Goal: Task Accomplishment & Management: Manage account settings

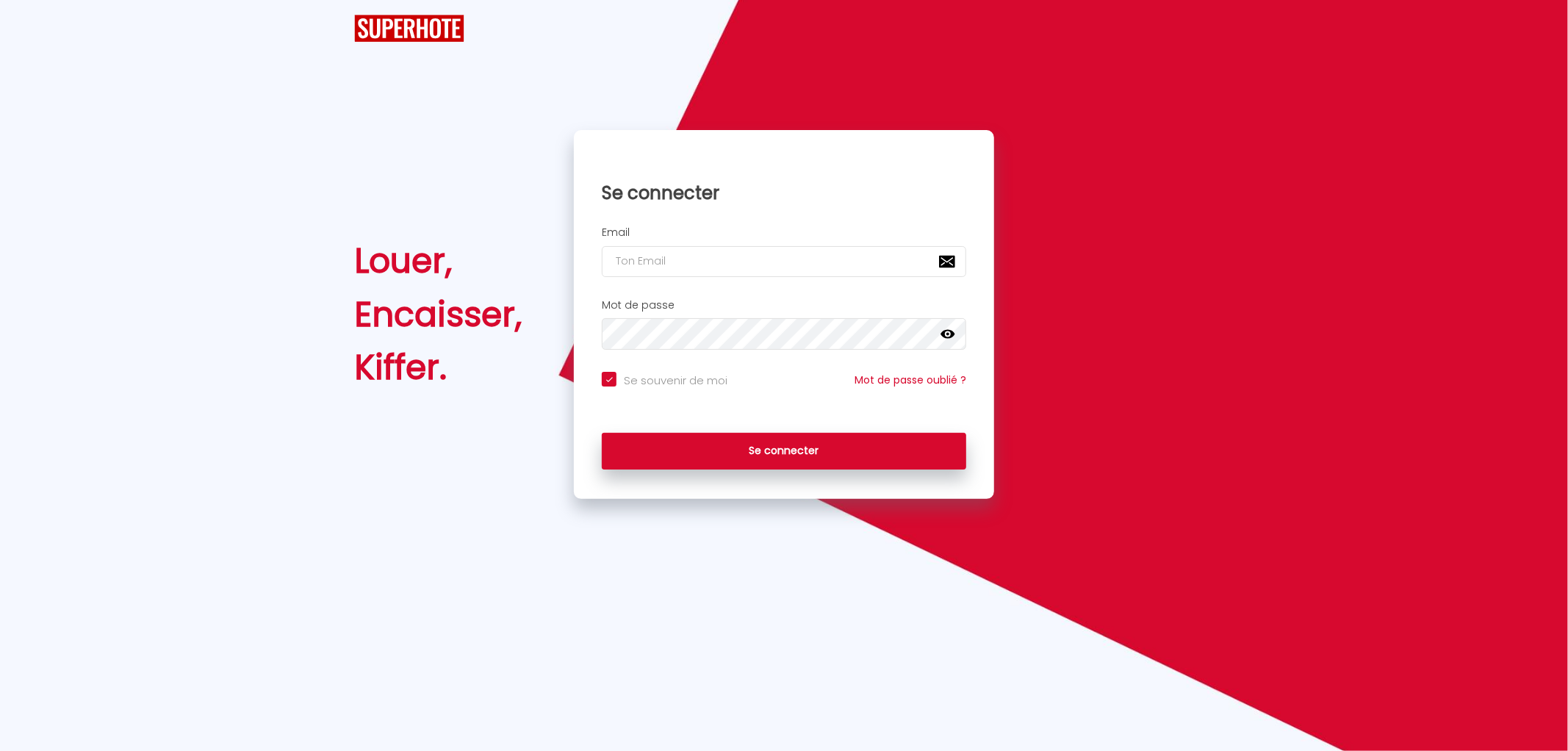
checkbox input "true"
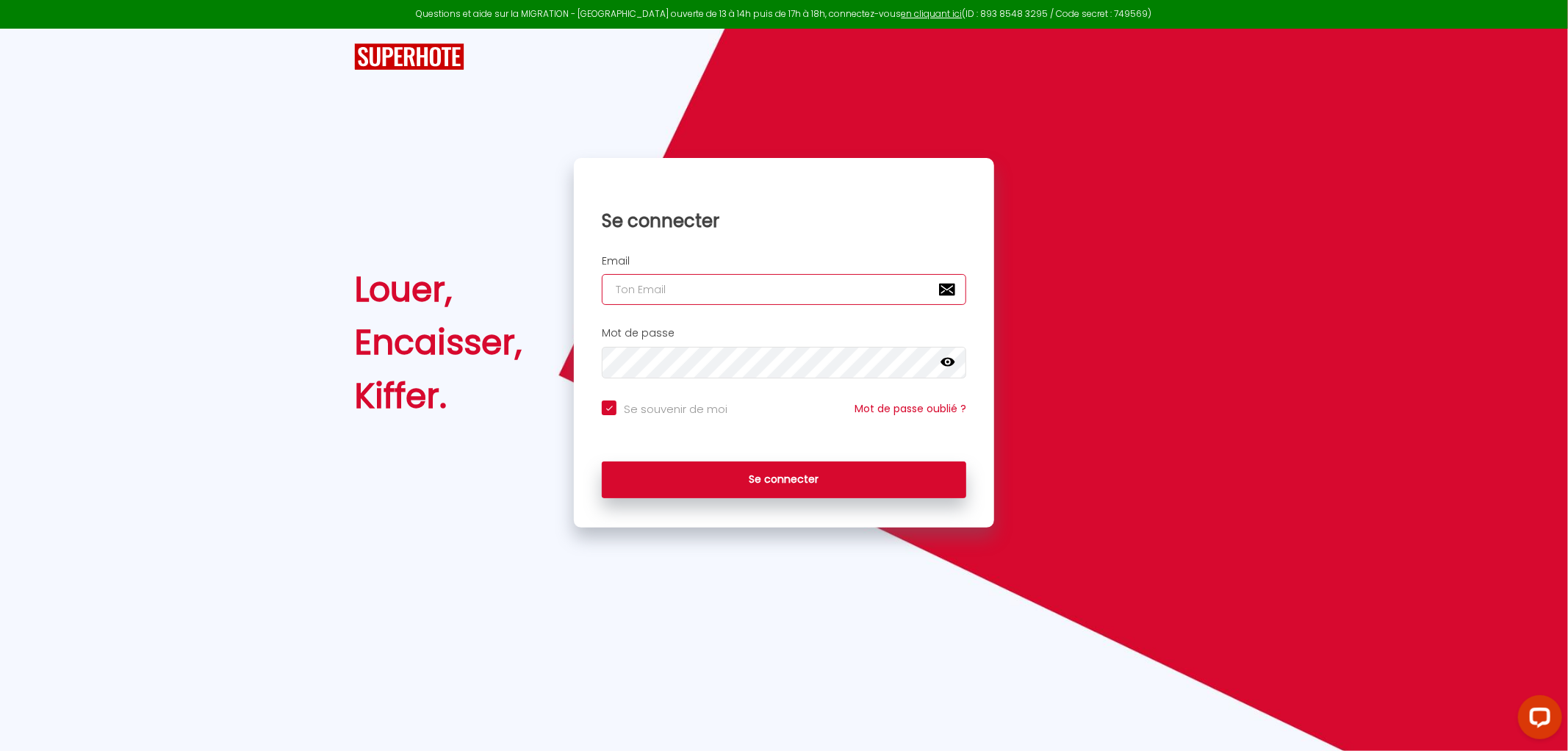
click at [664, 299] on input "email" at bounding box center [784, 290] width 364 height 31
type input "[PERSON_NAME][EMAIL_ADDRESS][DOMAIN_NAME]"
checkbox input "true"
type input "[PERSON_NAME][EMAIL_ADDRESS][DOMAIN_NAME]"
click at [947, 363] on icon at bounding box center [948, 362] width 14 height 9
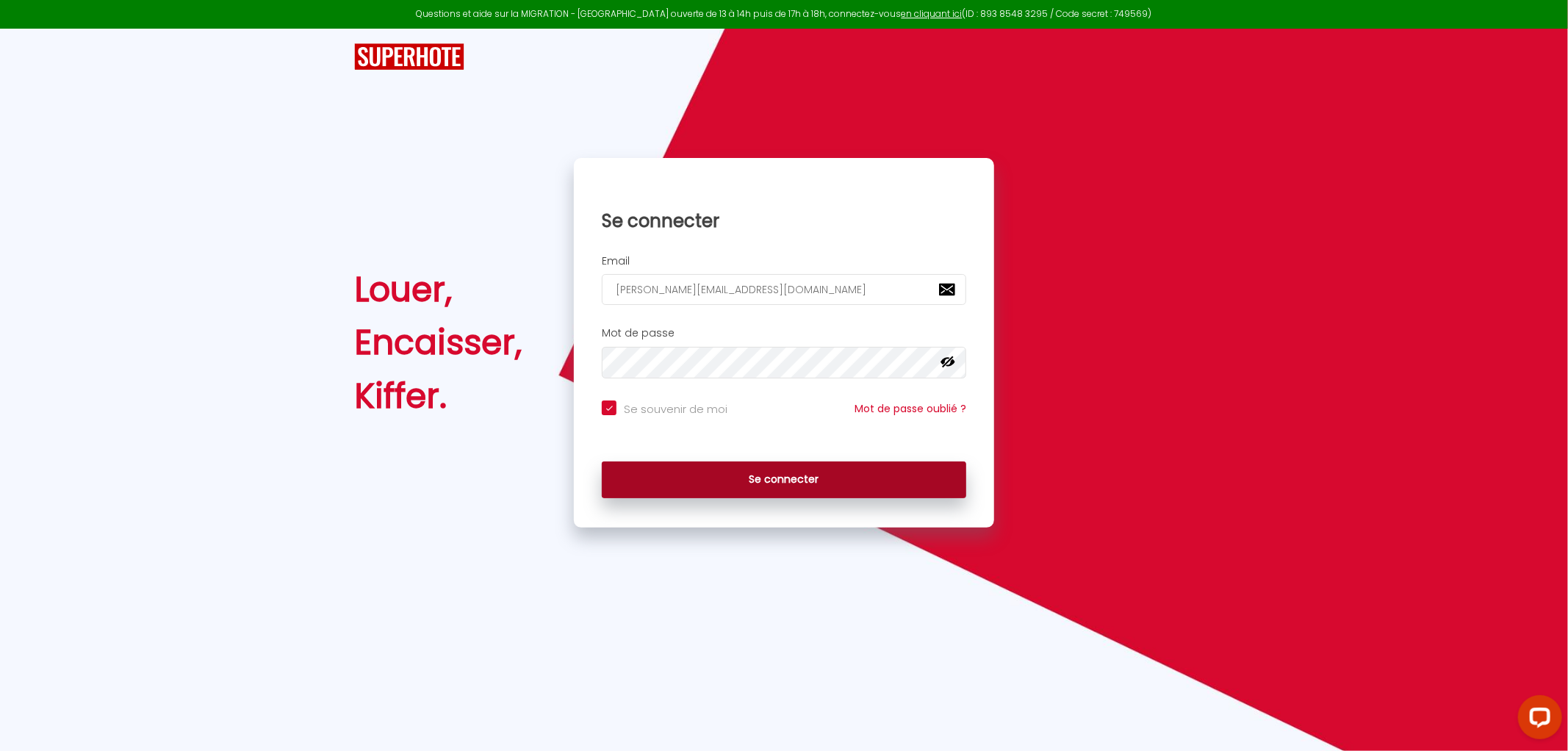
click at [790, 482] on button "Se connecter" at bounding box center [784, 480] width 364 height 36
checkbox input "true"
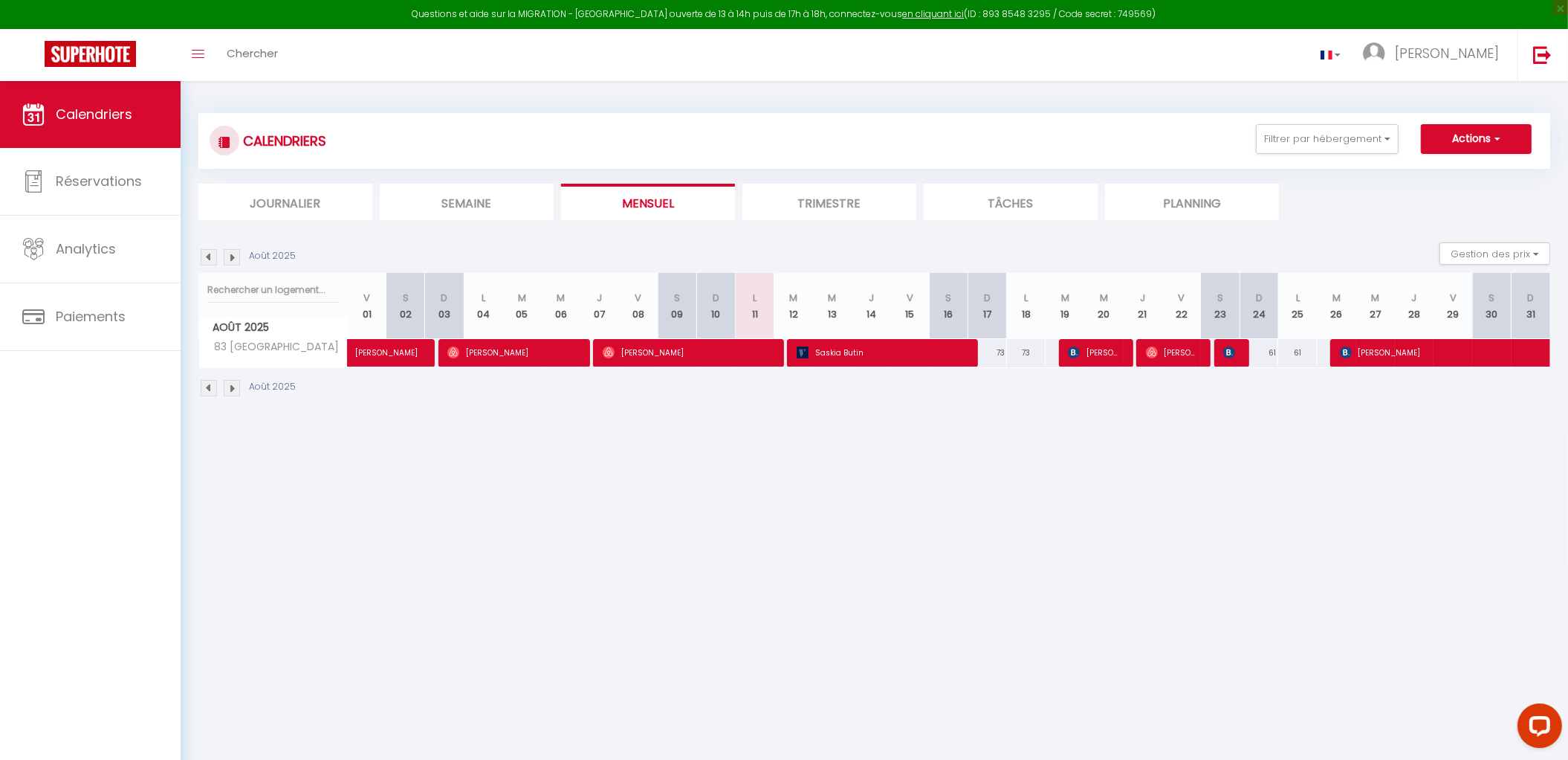
click at [855, 212] on li "Trimestre" at bounding box center [829, 202] width 174 height 37
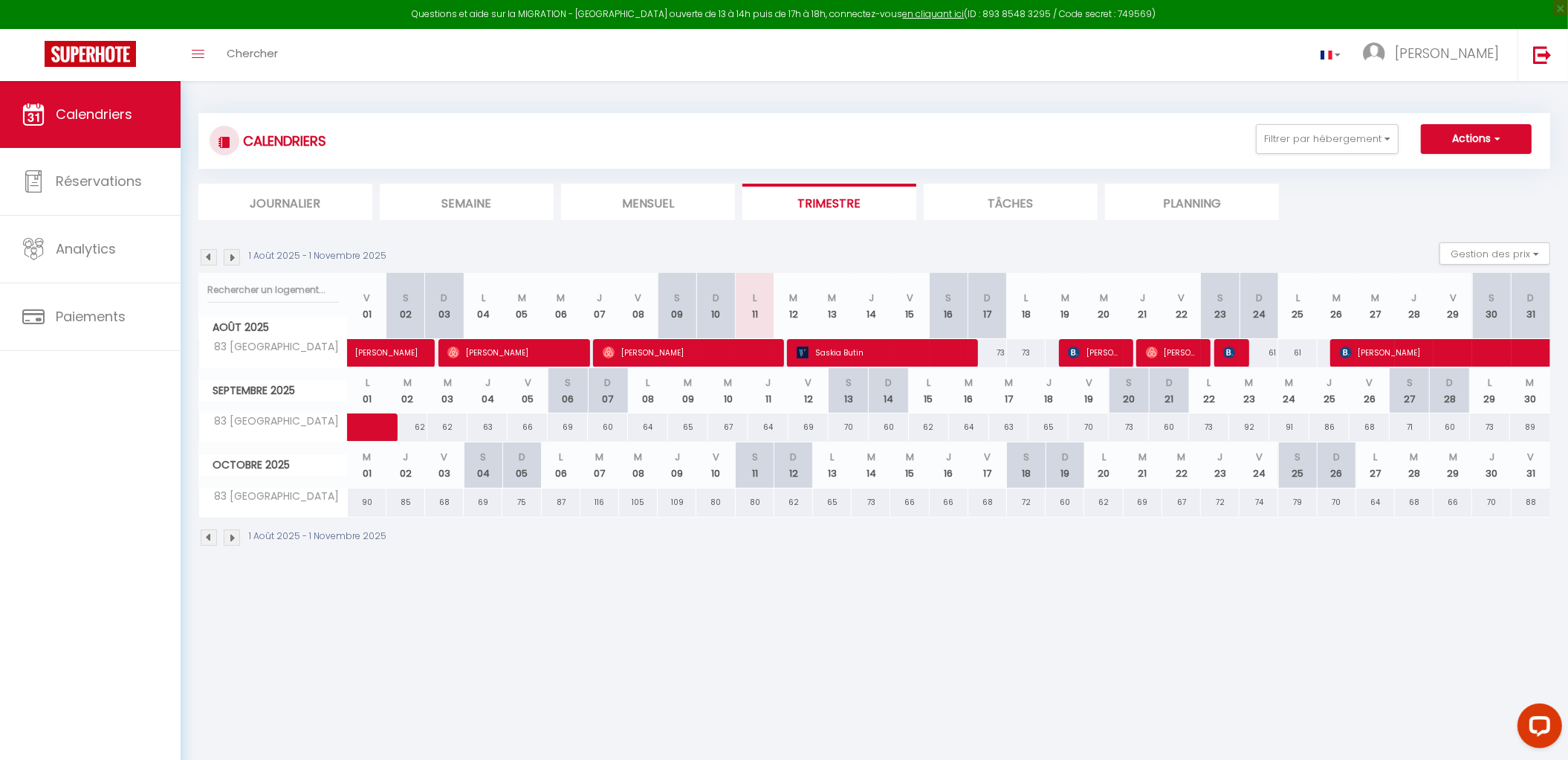
click at [207, 535] on img at bounding box center [209, 537] width 16 height 17
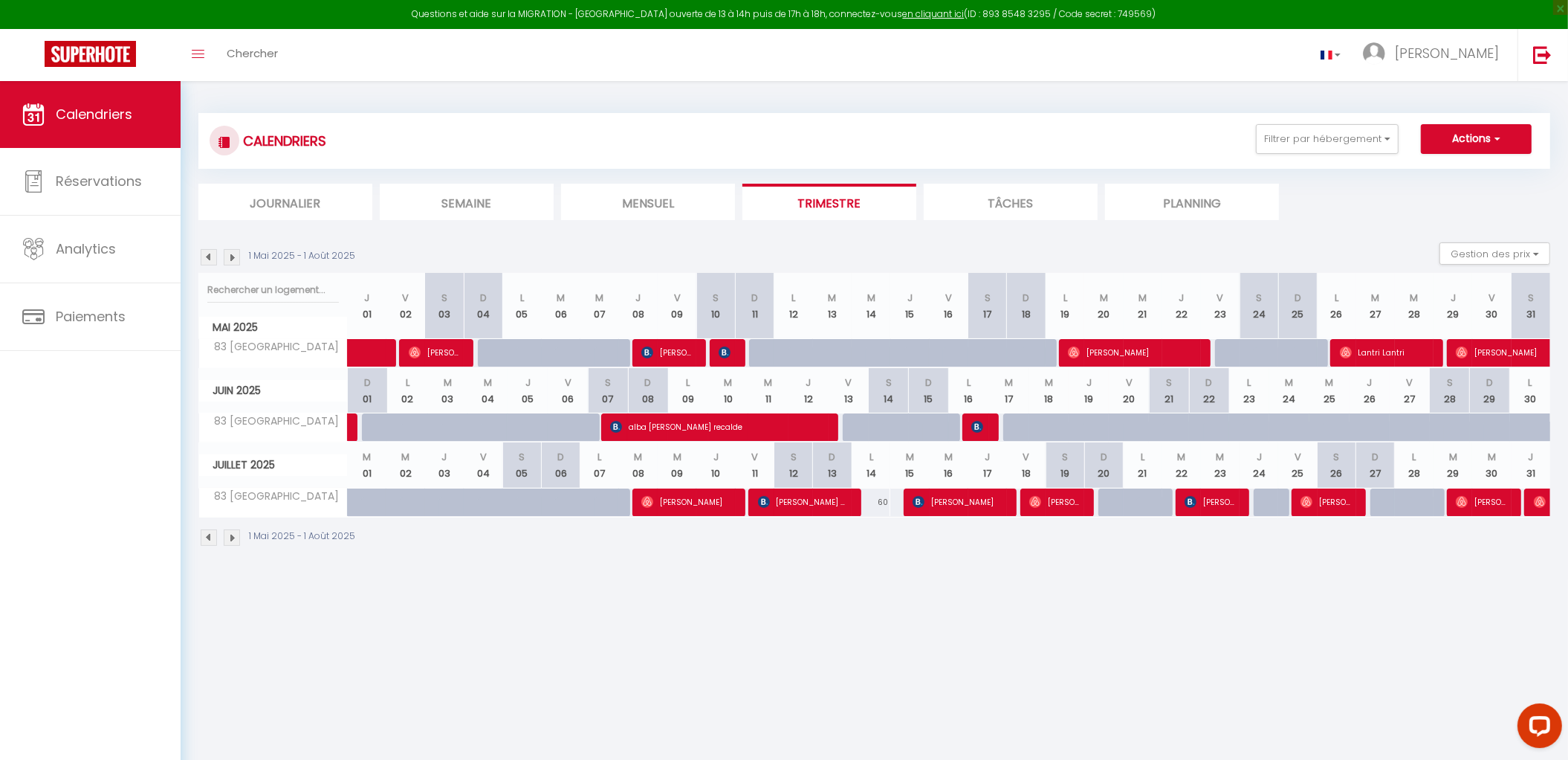
click at [233, 539] on img at bounding box center [232, 537] width 16 height 17
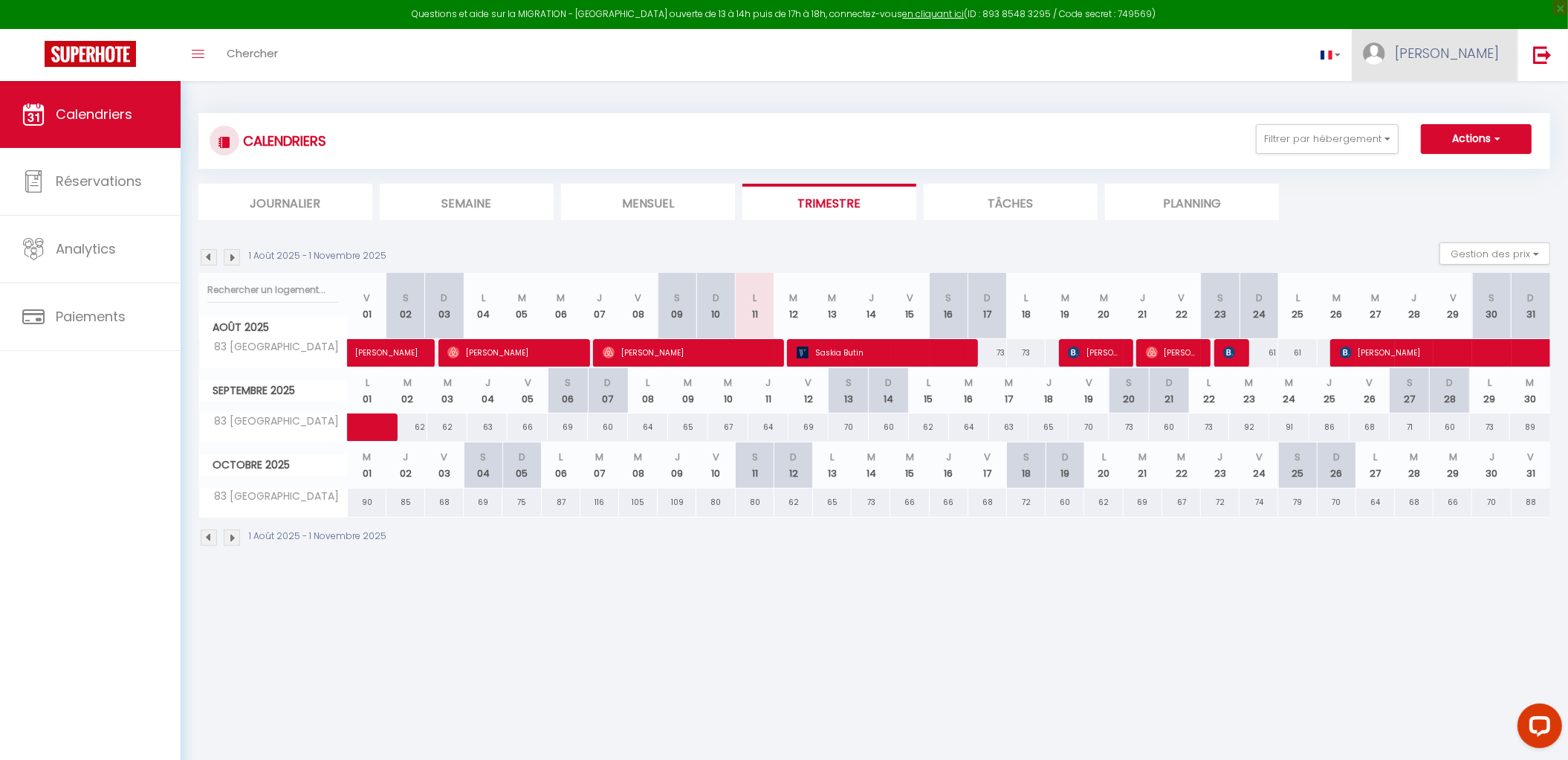
click at [1483, 58] on span "[PERSON_NAME]" at bounding box center [1447, 52] width 104 height 18
click at [1458, 103] on link "Paramètres" at bounding box center [1457, 103] width 110 height 25
select select "fr"
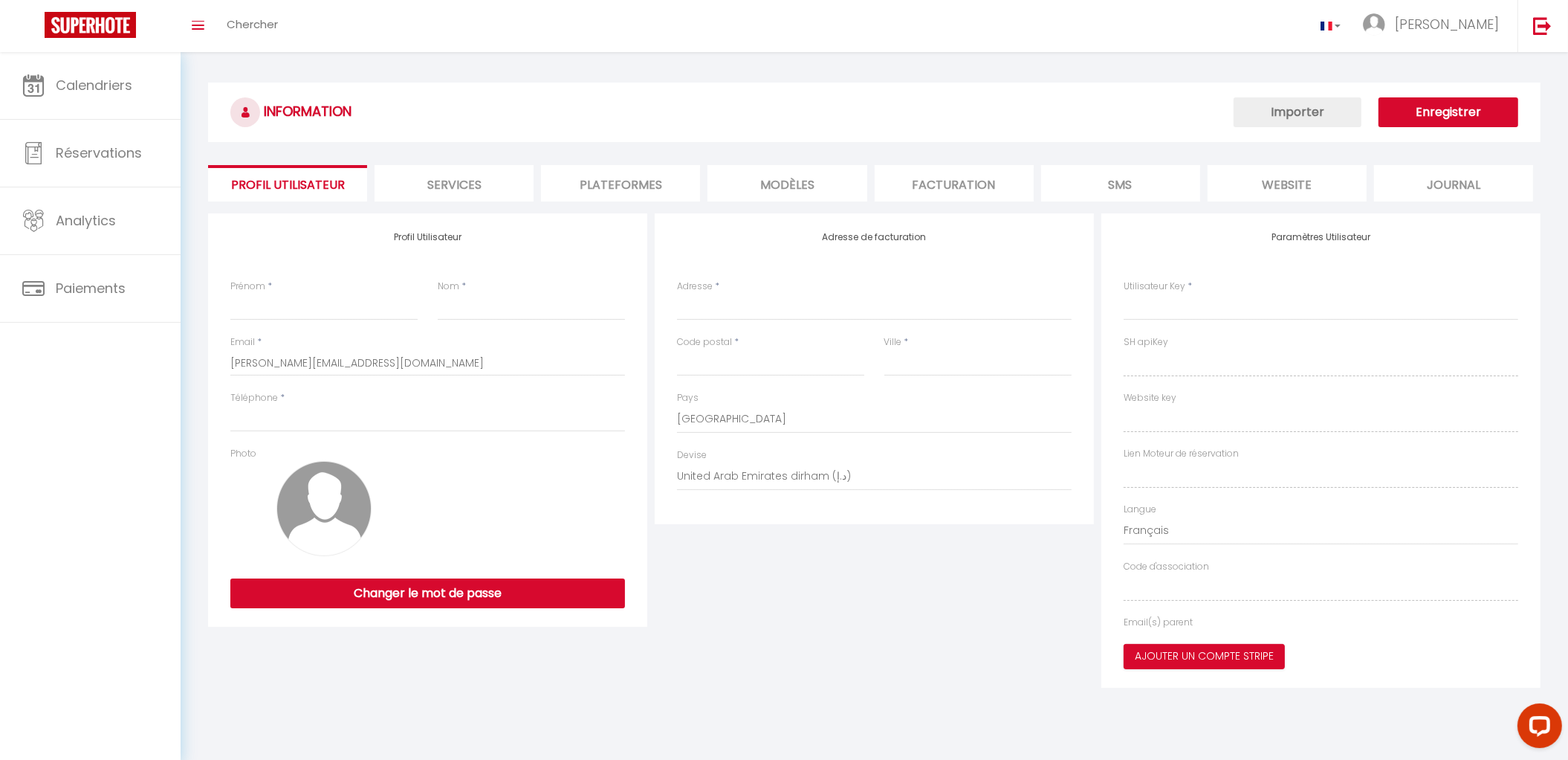
type input "[PERSON_NAME]"
type input "LUCET"
select select
select select "28"
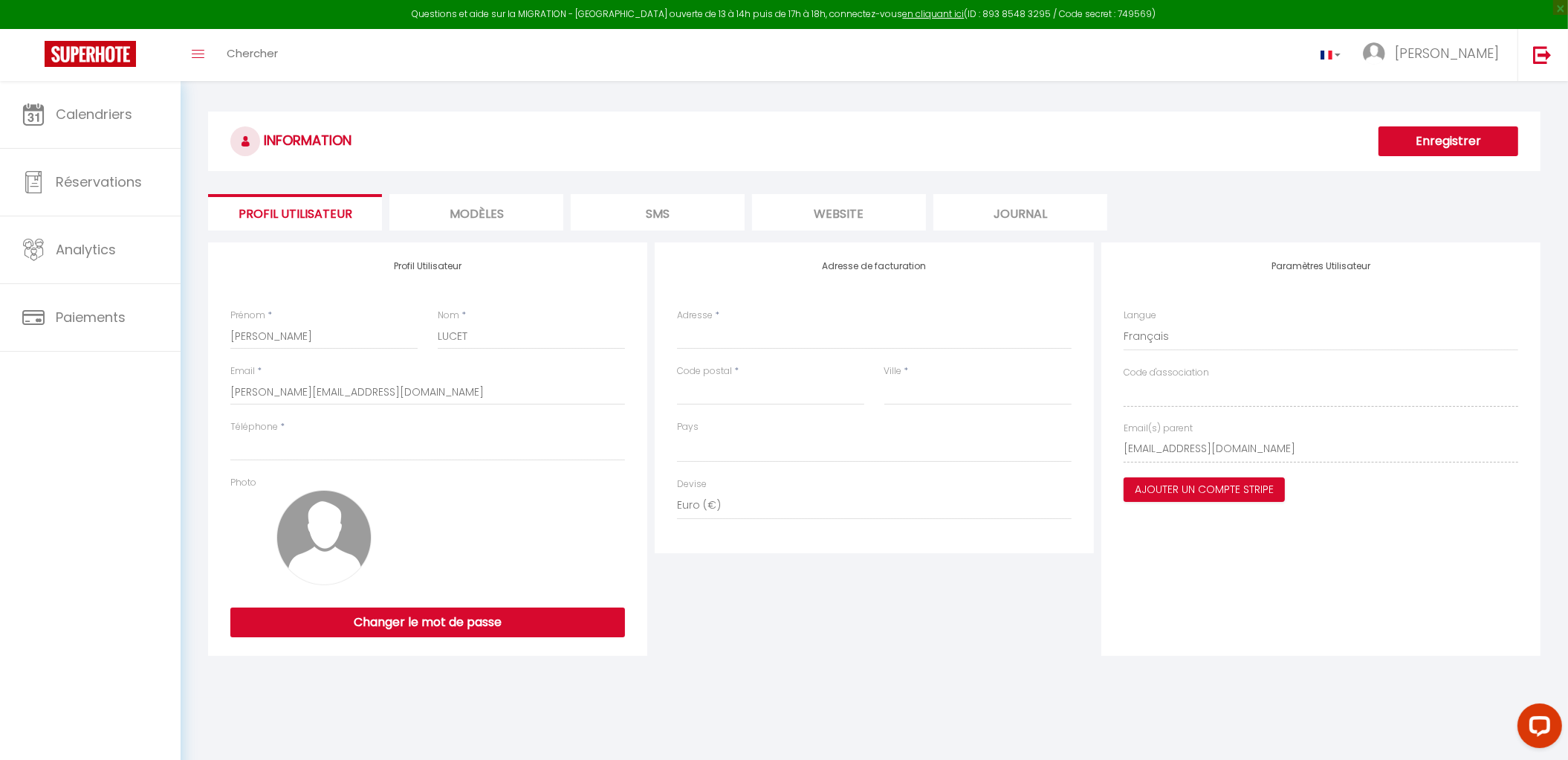
click at [506, 212] on li "MODÈLES" at bounding box center [475, 213] width 174 height 37
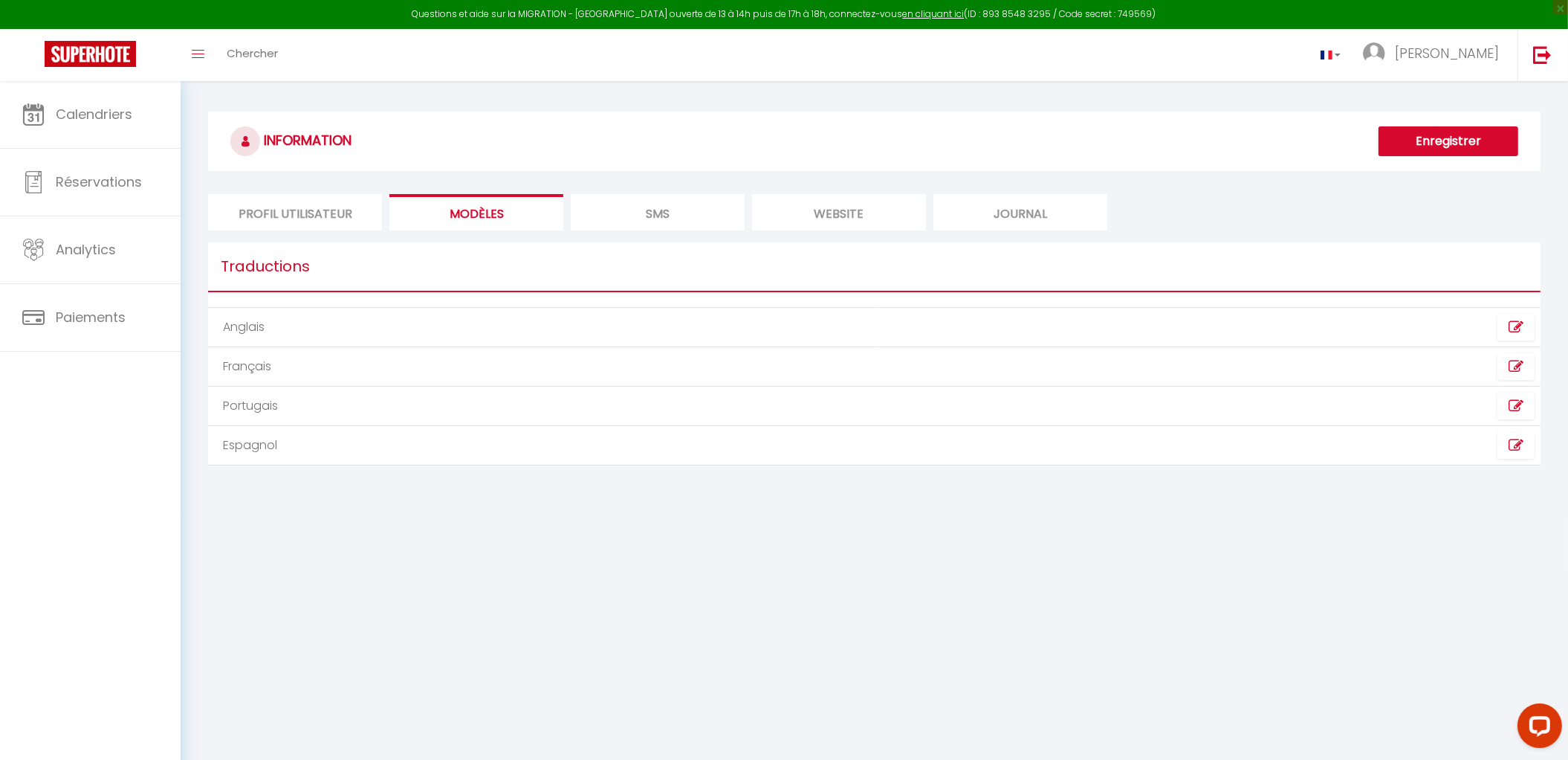
click at [660, 221] on li "SMS" at bounding box center [657, 213] width 174 height 37
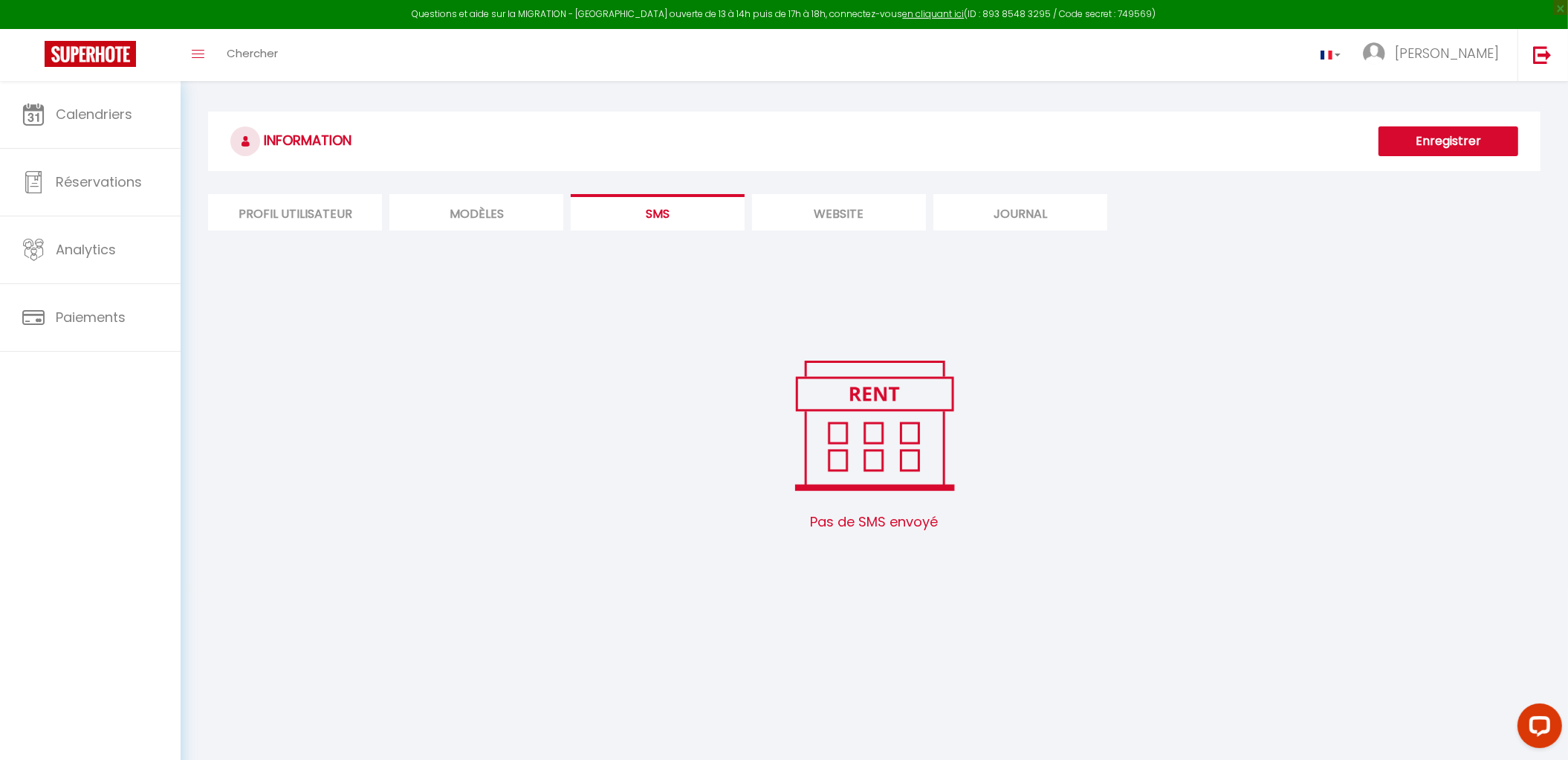
click at [827, 217] on li "website" at bounding box center [838, 213] width 174 height 37
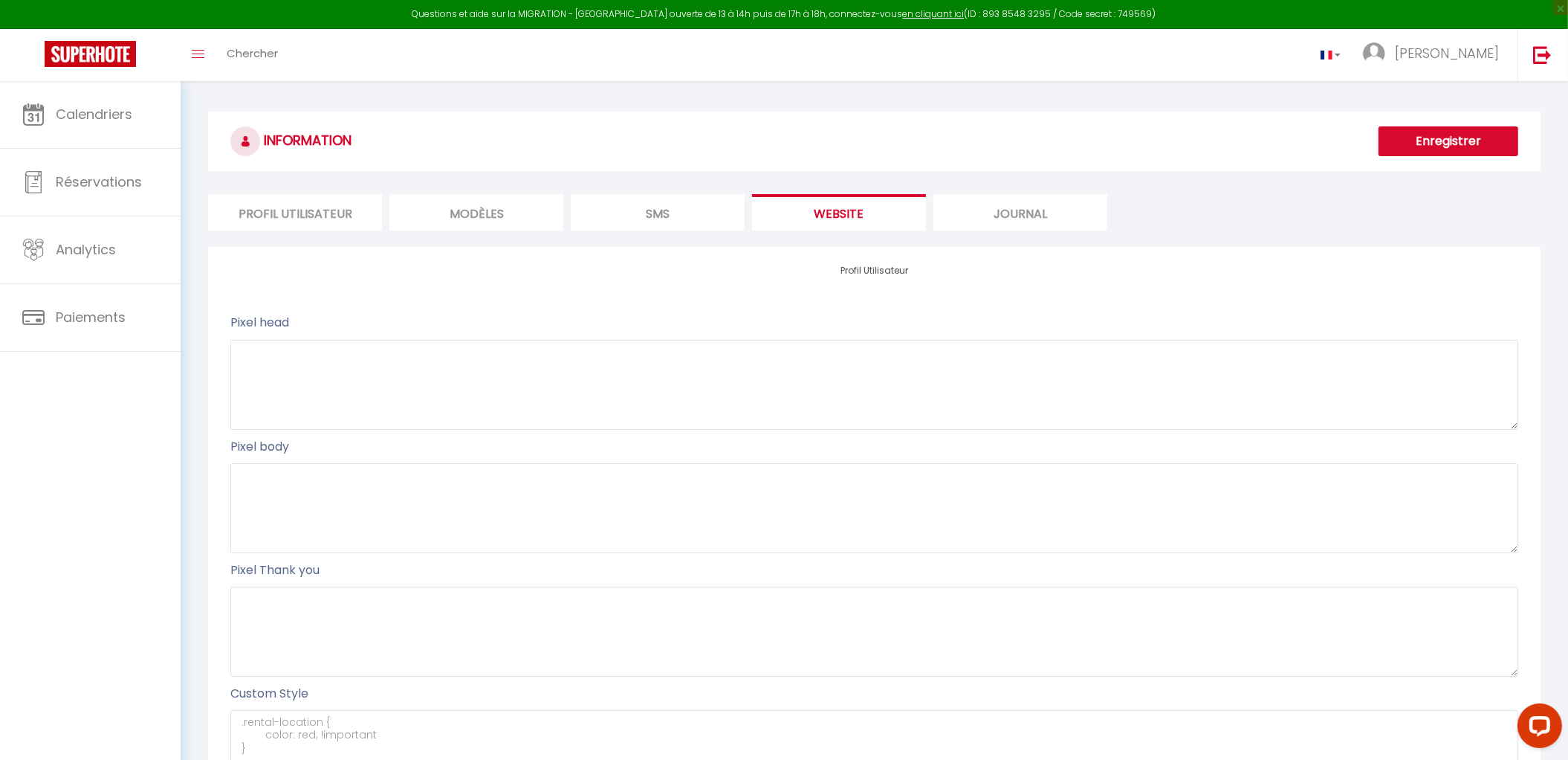
click at [1042, 215] on li "Journal" at bounding box center [1020, 213] width 174 height 37
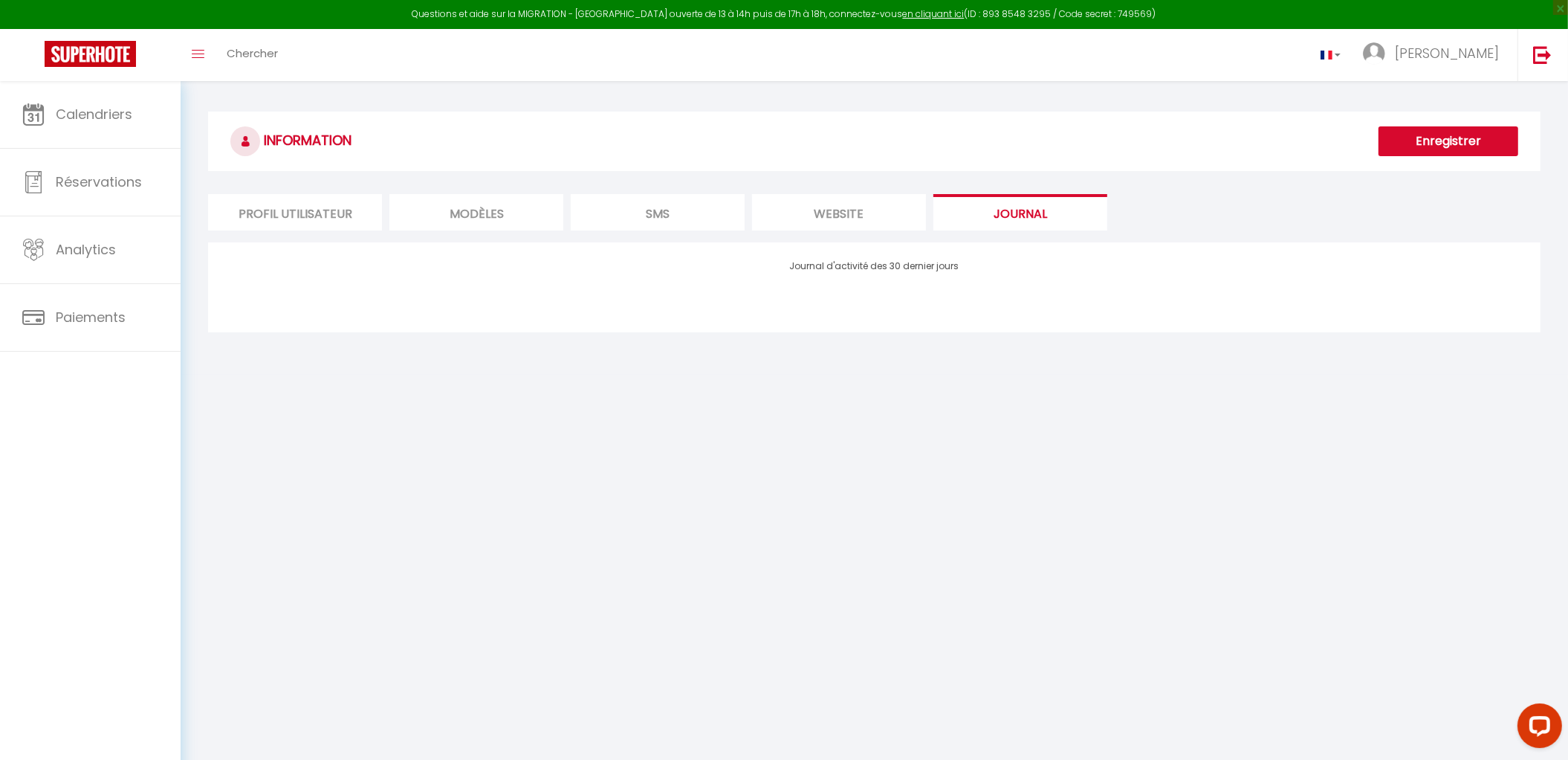
click at [303, 216] on li "Profil Utilisateur" at bounding box center [295, 213] width 174 height 37
select select
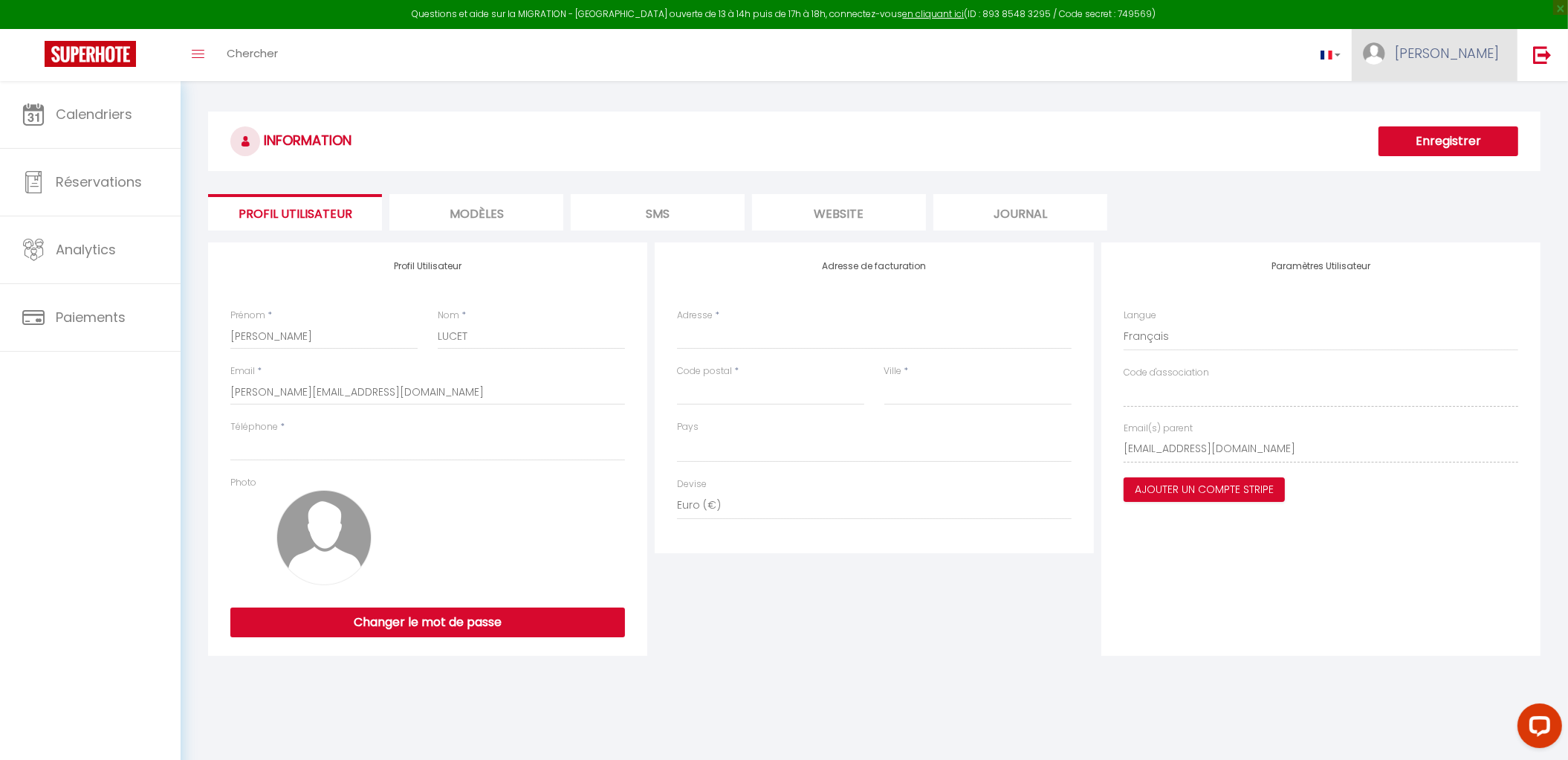
click at [1473, 56] on span "[PERSON_NAME]" at bounding box center [1447, 52] width 104 height 18
click at [1353, 52] on link at bounding box center [1331, 55] width 43 height 52
click at [1463, 50] on span "[PERSON_NAME]" at bounding box center [1447, 52] width 104 height 18
click at [1463, 108] on link "Paramètres" at bounding box center [1457, 103] width 110 height 25
click at [90, 50] on img at bounding box center [90, 53] width 91 height 26
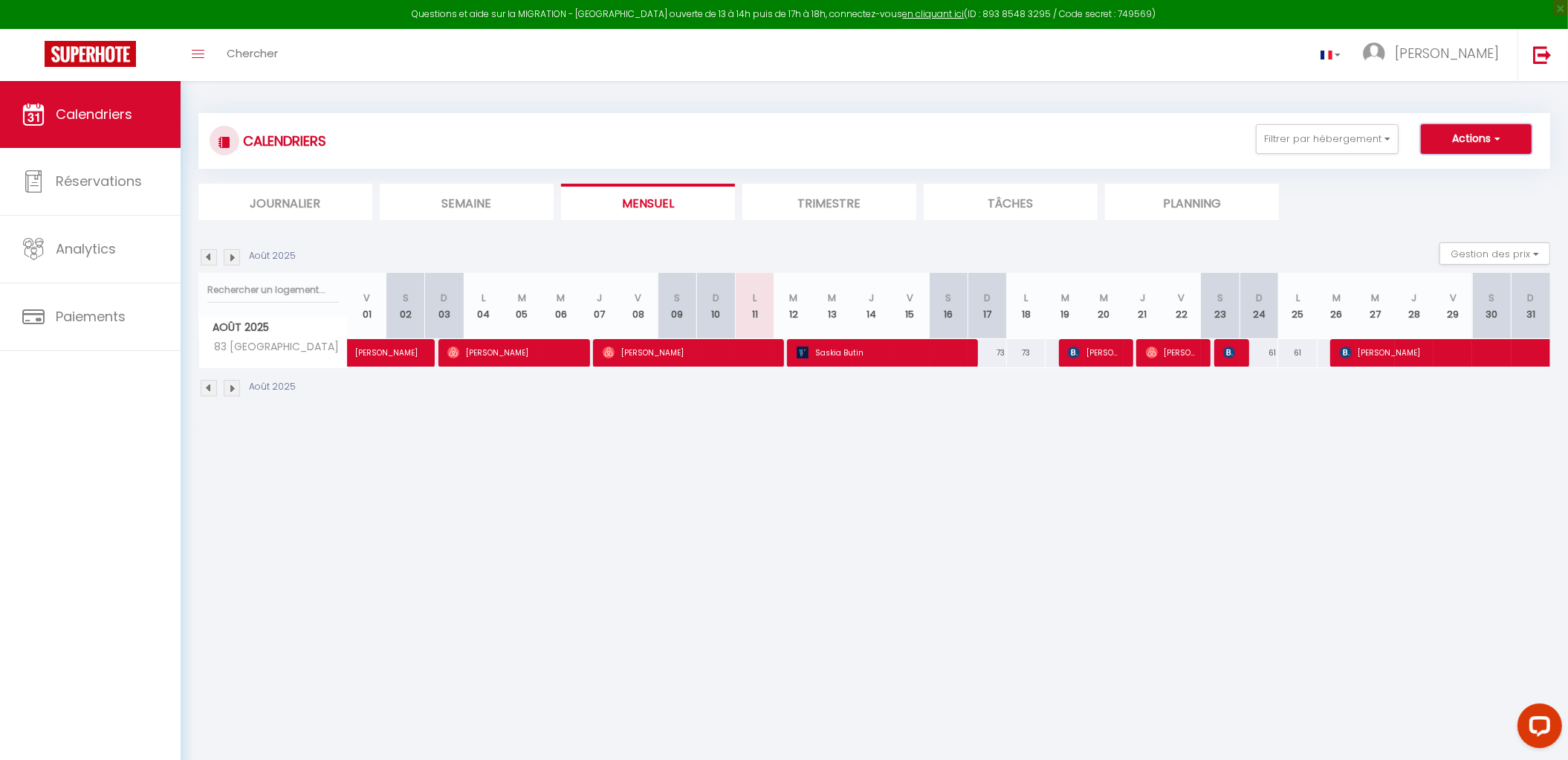
click at [1502, 138] on button "Actions" at bounding box center [1477, 139] width 111 height 30
click at [1421, 124] on button "Actions" at bounding box center [1477, 139] width 111 height 30
click at [916, 13] on link "en cliquant ici" at bounding box center [934, 14] width 62 height 13
click at [919, 9] on link "en cliquant ici" at bounding box center [934, 14] width 62 height 13
